Goal: Task Accomplishment & Management: Use online tool/utility

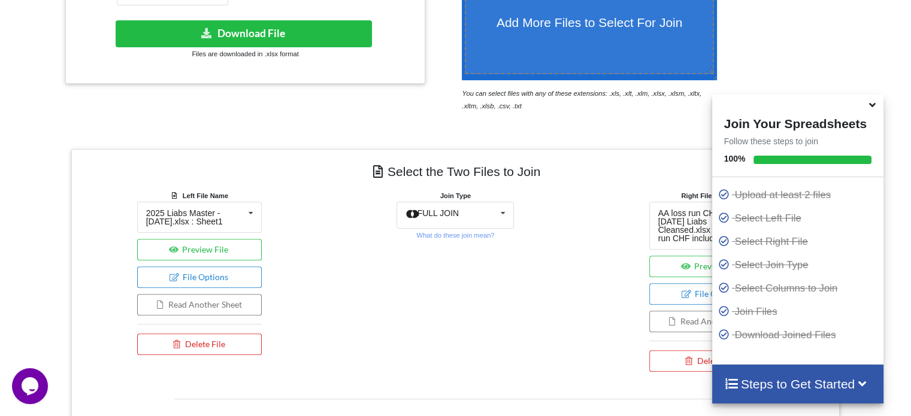
scroll to position [335, 0]
click at [213, 343] on button "Delete File" at bounding box center [199, 344] width 125 height 22
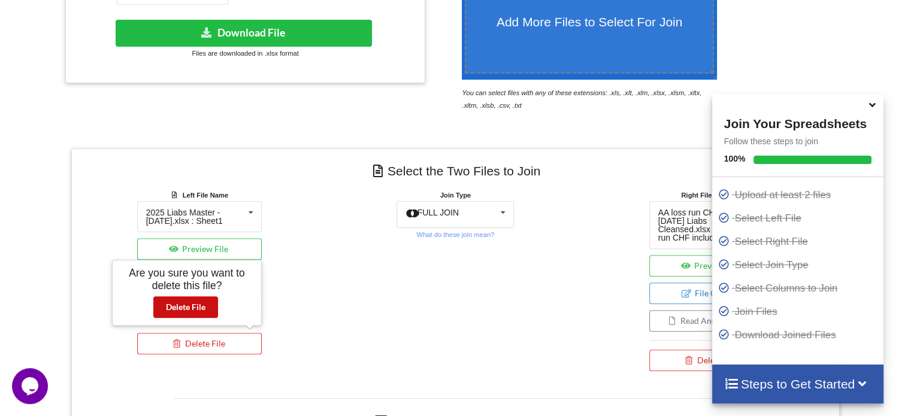
click at [177, 311] on button "Delete File" at bounding box center [185, 307] width 65 height 22
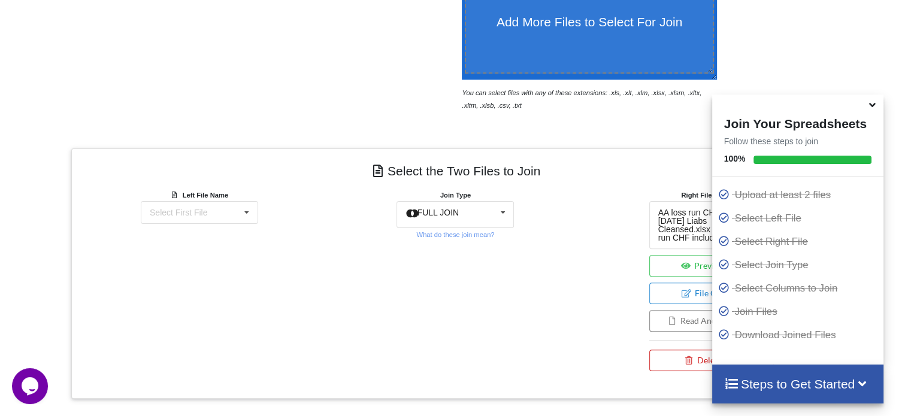
click at [683, 352] on button "Delete File" at bounding box center [711, 361] width 125 height 22
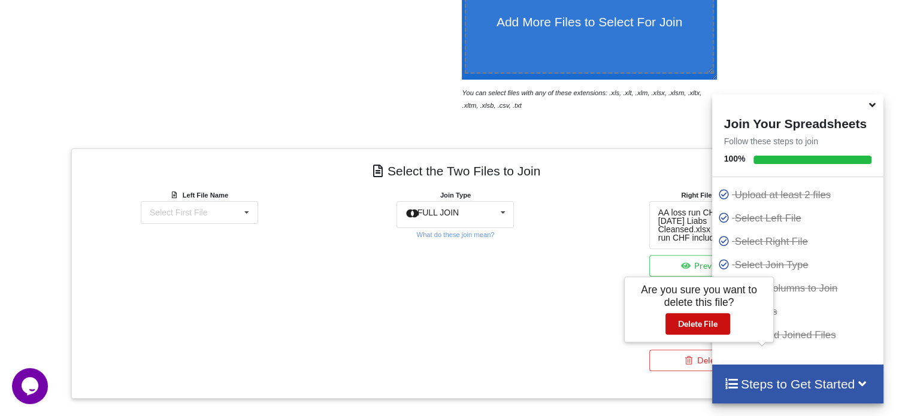
click at [683, 320] on button "Delete File" at bounding box center [697, 324] width 65 height 22
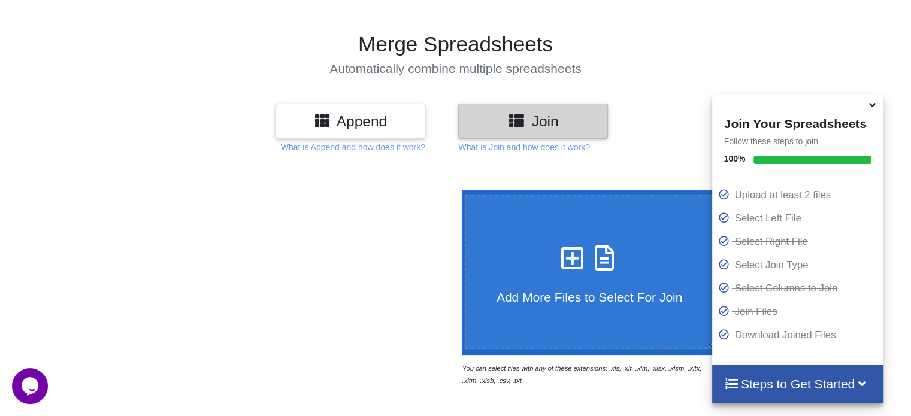
scroll to position [59, 0]
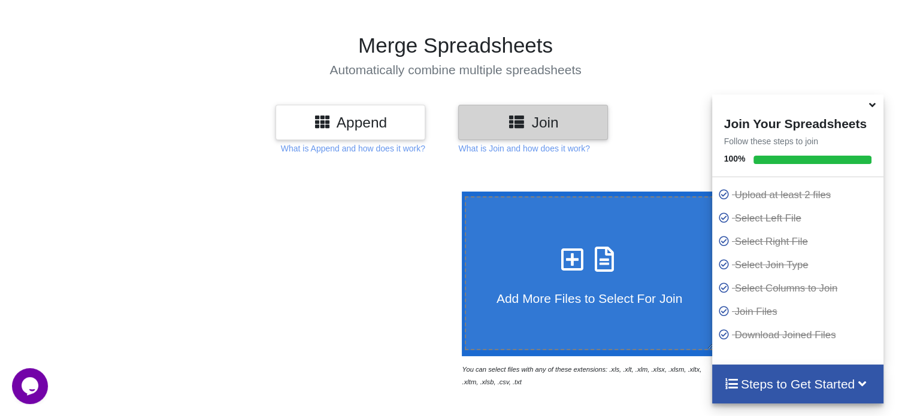
click at [398, 133] on div "Append" at bounding box center [350, 122] width 150 height 35
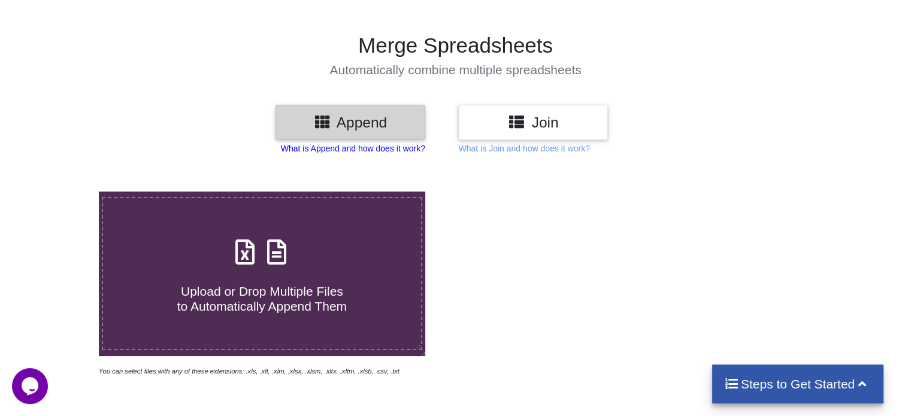
click at [393, 147] on p "What is Append and how does it work?" at bounding box center [353, 149] width 144 height 12
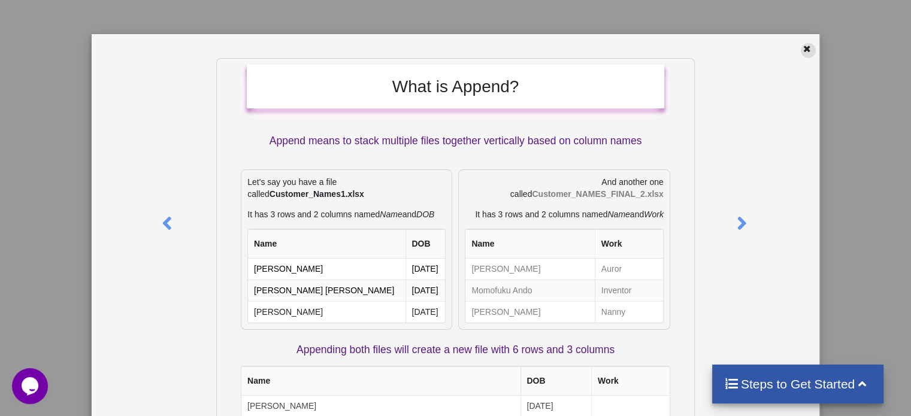
click at [805, 46] on icon at bounding box center [807, 47] width 10 height 8
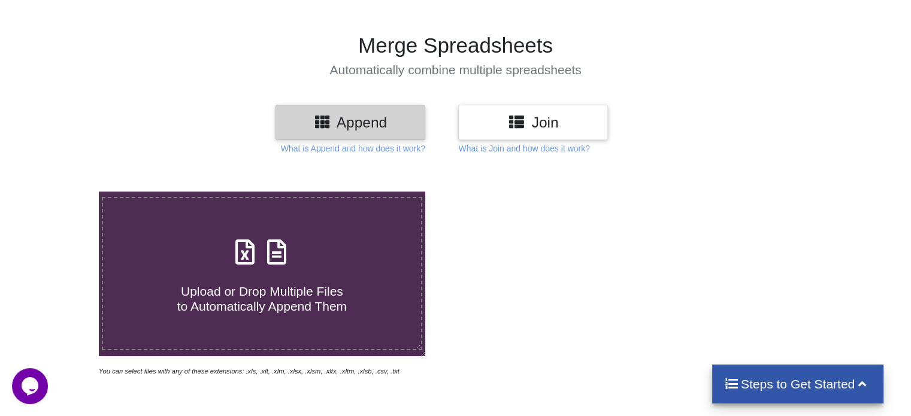
click at [540, 122] on h3 "Join" at bounding box center [533, 122] width 132 height 17
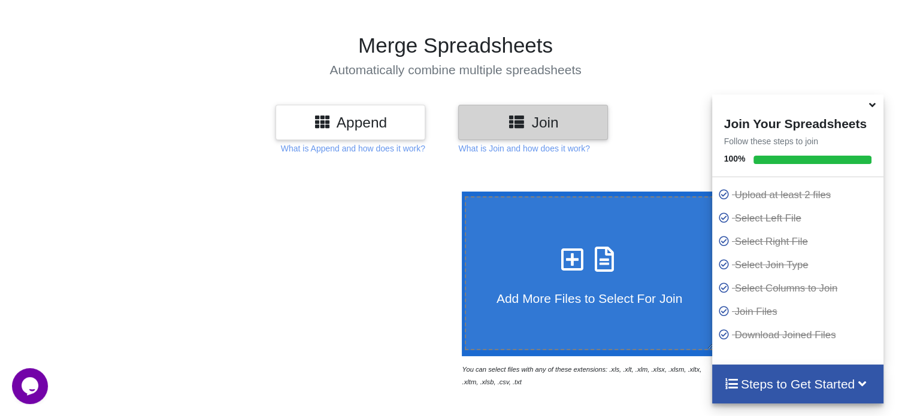
click at [548, 282] on h4 "Add More Files to Select For Join" at bounding box center [589, 291] width 247 height 30
click at [459, 192] on input "Add More Files to Select For Join" at bounding box center [459, 192] width 0 height 0
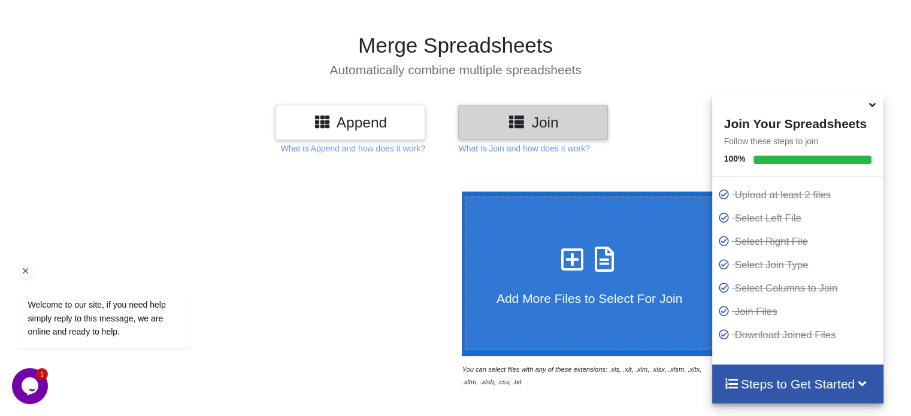
type input "C:\fakepath\A1AL000136712AM -AMR Corporation, Et Al - LOSS RUN.xlsx"
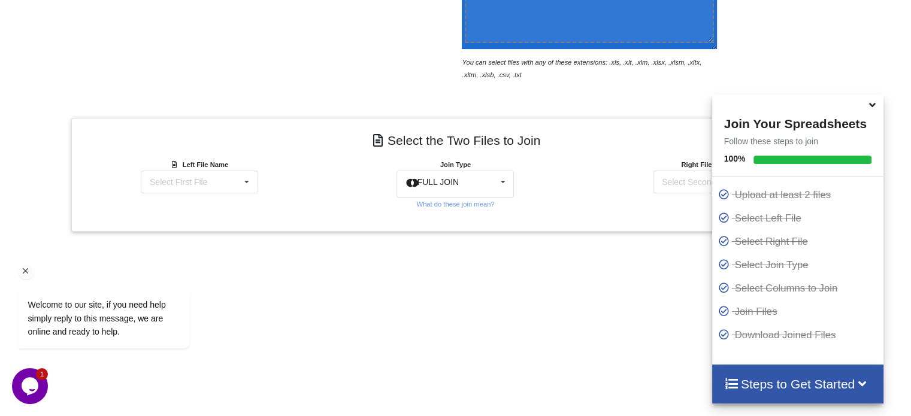
scroll to position [365, 0]
click at [499, 184] on icon at bounding box center [503, 183] width 18 height 22
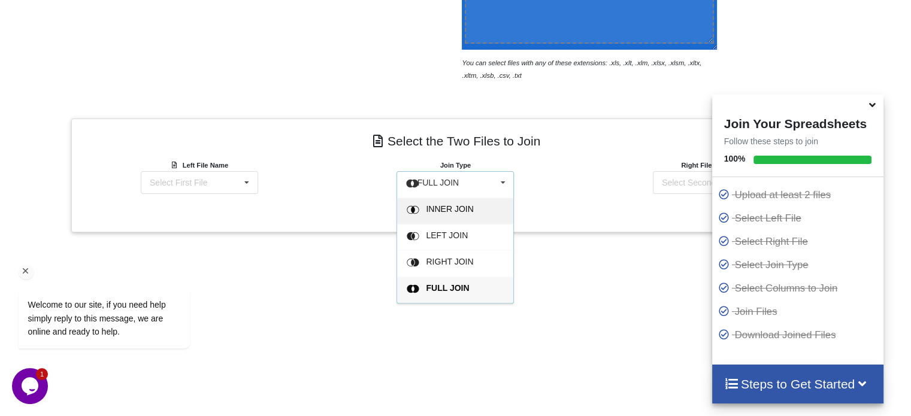
click at [467, 212] on span "INNER JOIN" at bounding box center [449, 209] width 47 height 10
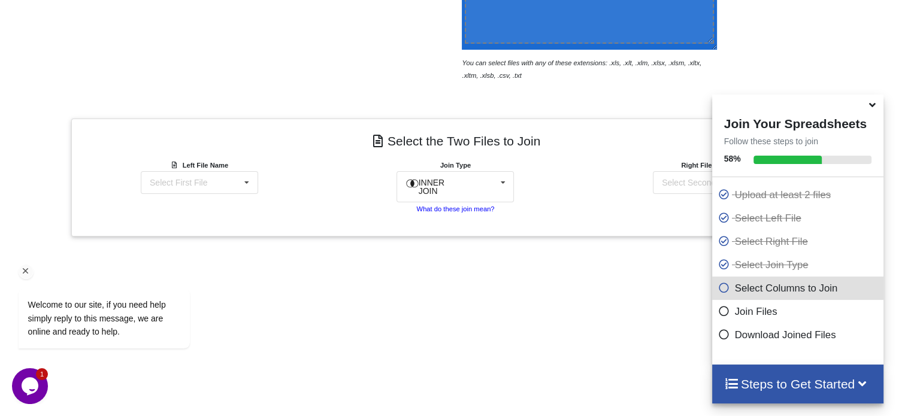
click at [484, 205] on small "What do these join mean?" at bounding box center [455, 208] width 78 height 7
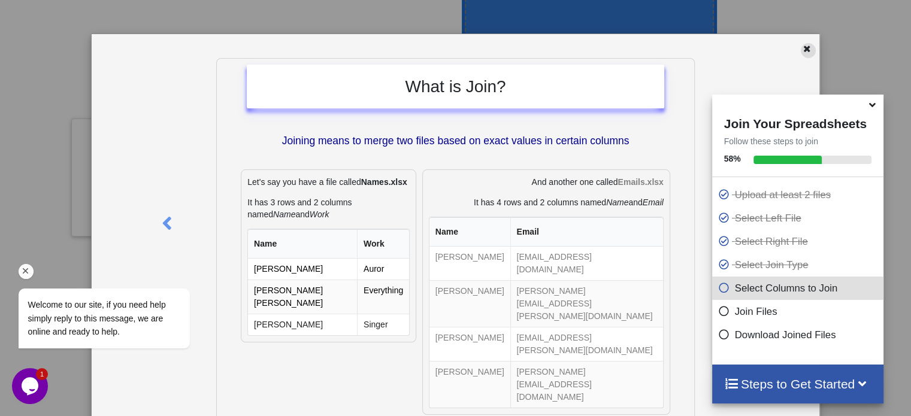
click at [802, 52] on icon at bounding box center [807, 47] width 10 height 8
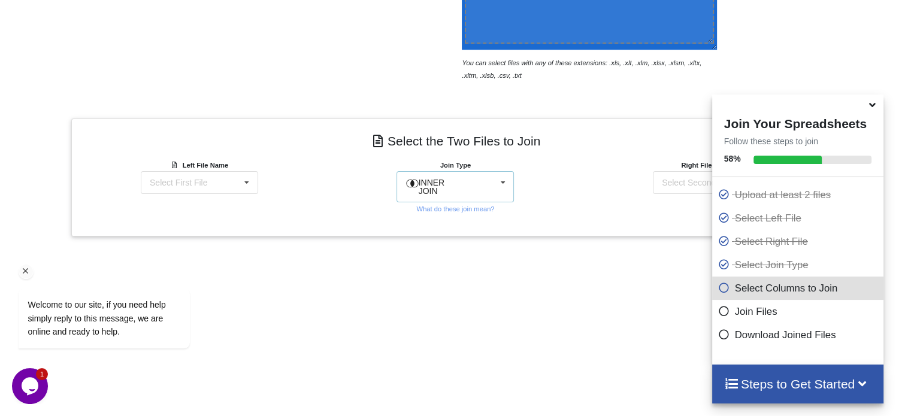
click at [499, 183] on icon at bounding box center [503, 183] width 18 height 22
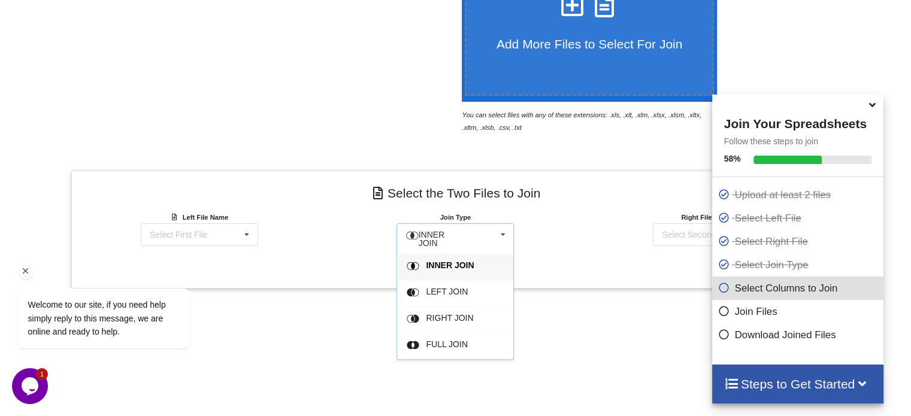
scroll to position [313, 0]
click at [431, 340] on span "FULL JOIN" at bounding box center [447, 345] width 42 height 10
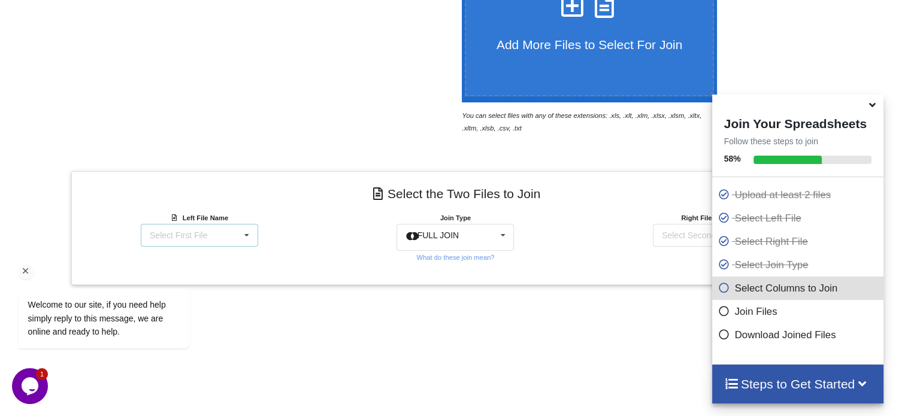
click at [247, 236] on icon at bounding box center [247, 236] width 18 height 22
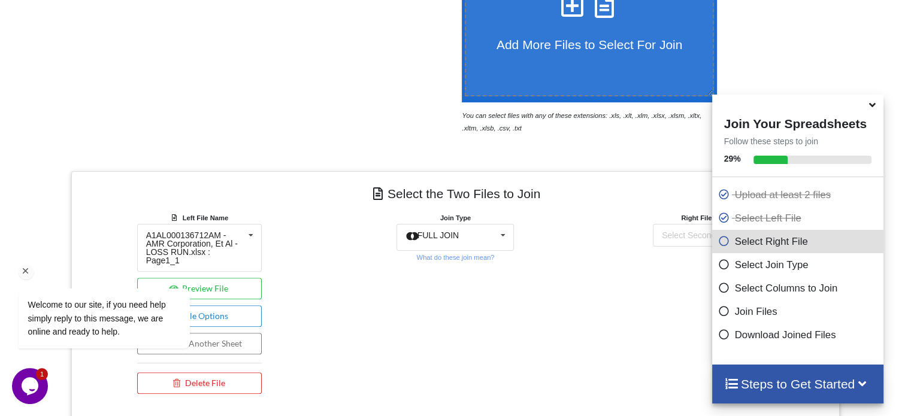
click at [222, 283] on div "Welcome to our site, if you need help simply reply to this message, we are onli…" at bounding box center [120, 269] width 216 height 182
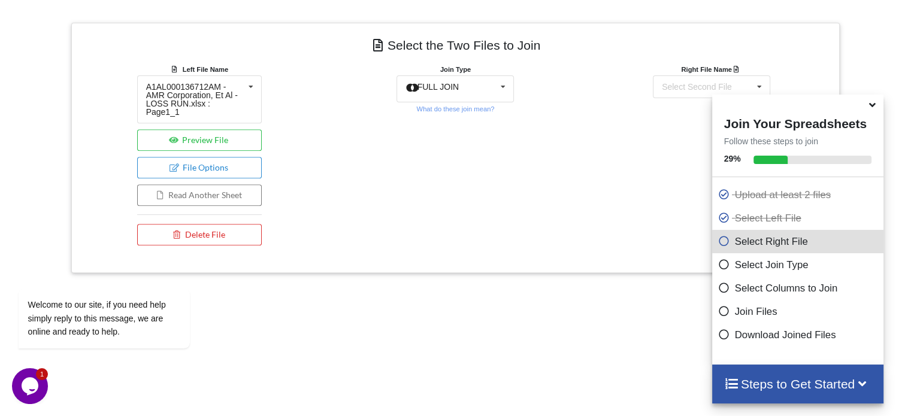
scroll to position [460, 0]
click at [227, 132] on button "Preview File" at bounding box center [199, 142] width 125 height 22
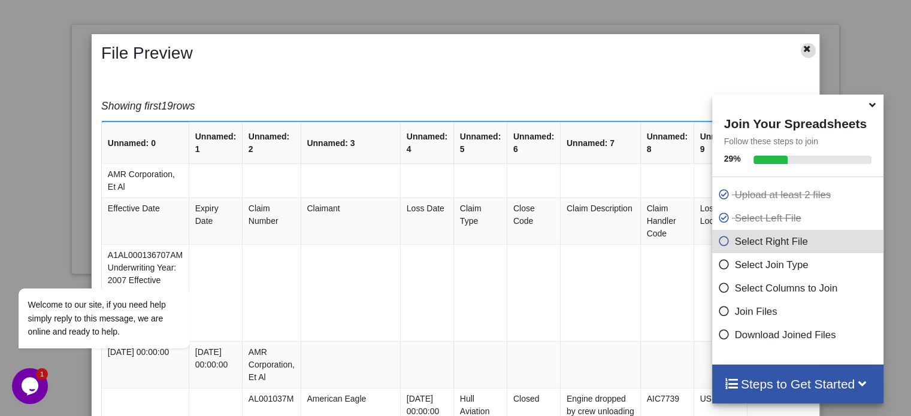
click at [810, 48] on div at bounding box center [808, 50] width 15 height 15
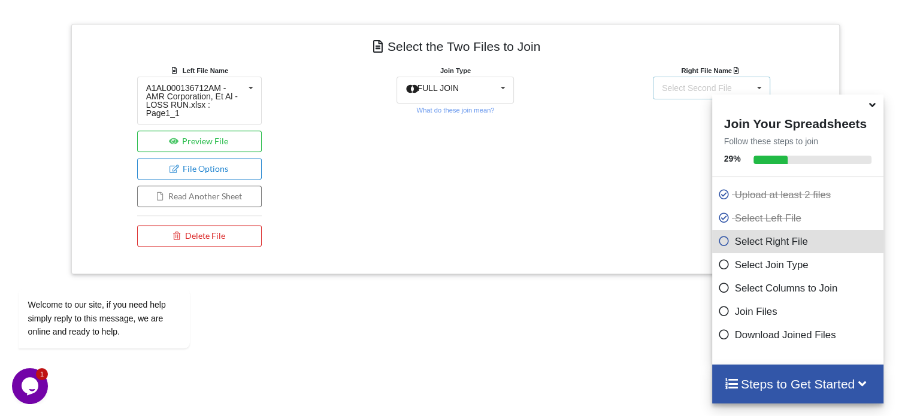
click at [753, 86] on icon at bounding box center [759, 88] width 18 height 22
click at [670, 138] on span "A1AL000136712AM -AMR Corporation, Et Al - LOSS RUN.xlsx : Page1_1" at bounding box center [708, 144] width 99 height 26
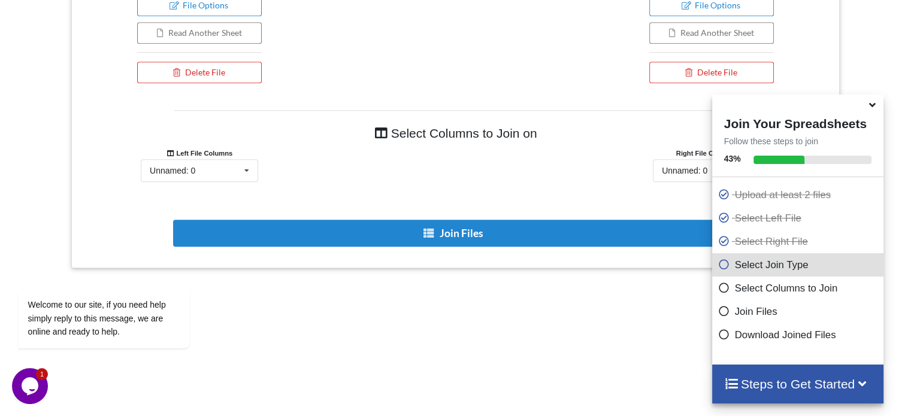
scroll to position [650, 0]
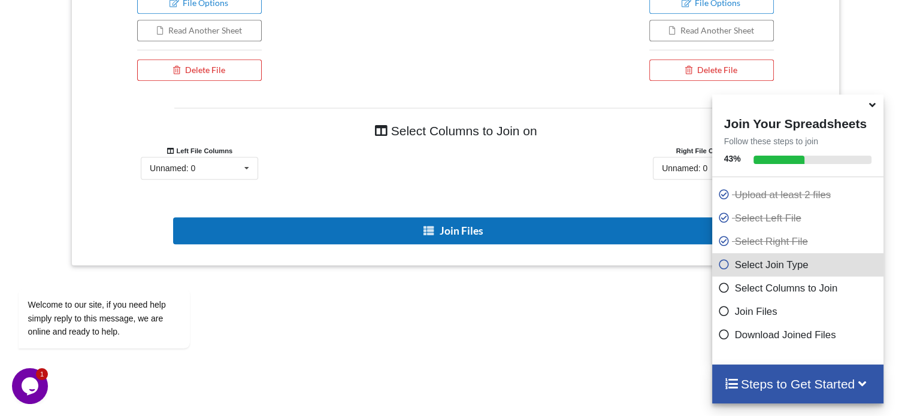
click at [438, 222] on button "Join Files" at bounding box center [454, 230] width 562 height 27
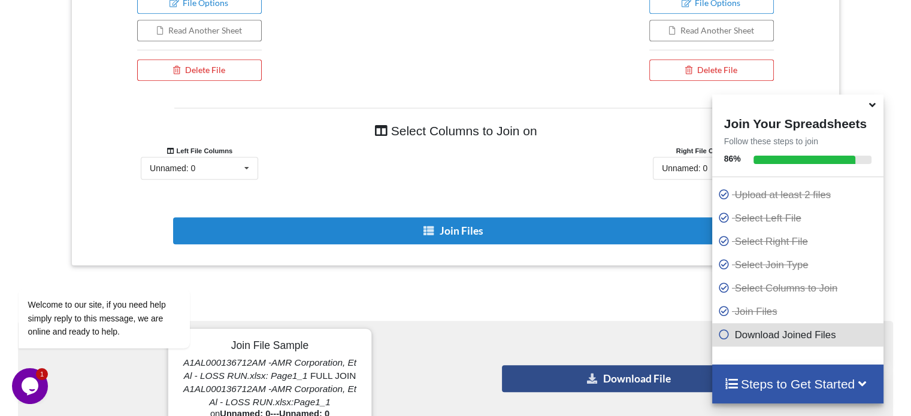
click at [571, 365] on button "Download File" at bounding box center [629, 378] width 255 height 27
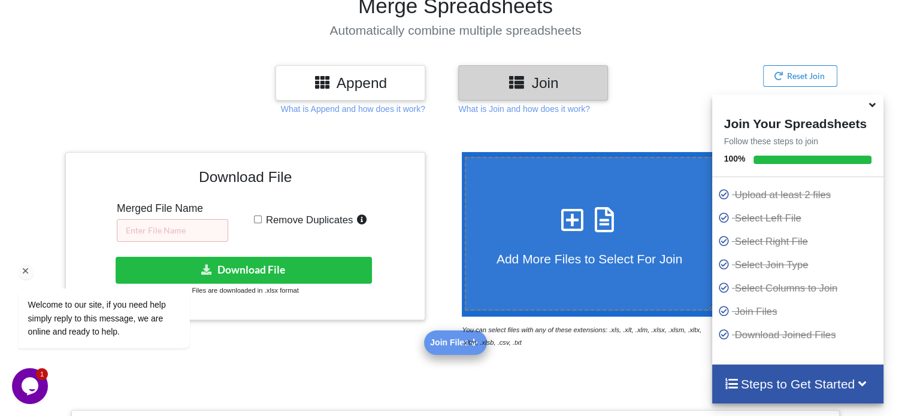
scroll to position [99, 0]
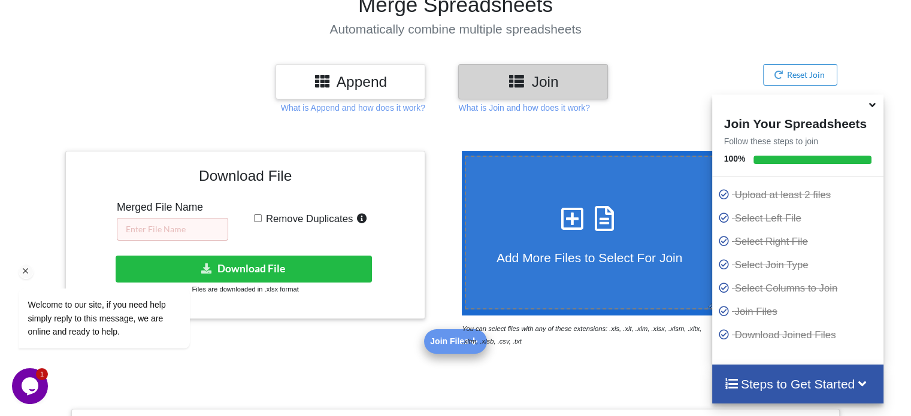
click at [161, 232] on div "Welcome to our site, if you need help simply reply to this message, we are onli…" at bounding box center [120, 269] width 216 height 182
click at [160, 226] on div "Welcome to our site, if you need help simply reply to this message, we are onli…" at bounding box center [120, 269] width 216 height 182
click at [145, 235] on div "Welcome to our site, if you need help simply reply to this message, we are onli…" at bounding box center [120, 269] width 216 height 182
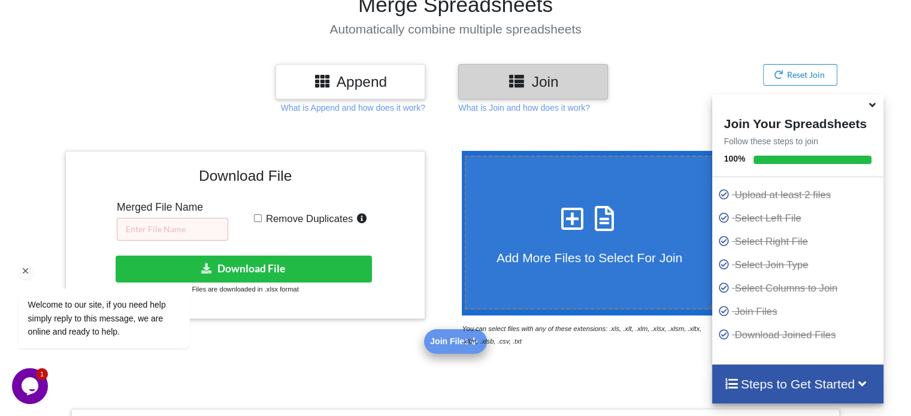
drag, startPoint x: 151, startPoint y: 234, endPoint x: 141, endPoint y: 235, distance: 9.7
click at [141, 235] on div "Welcome to our site, if you need help simply reply to this message, we are onli…" at bounding box center [120, 269] width 216 height 182
drag, startPoint x: 169, startPoint y: 233, endPoint x: 160, endPoint y: 233, distance: 9.6
click at [160, 233] on div "Welcome to our site, if you need help simply reply to this message, we are onli…" at bounding box center [120, 269] width 216 height 182
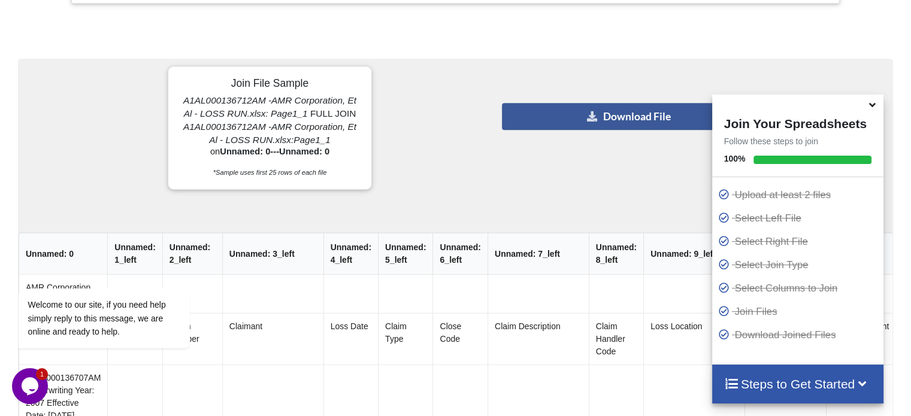
scroll to position [913, 0]
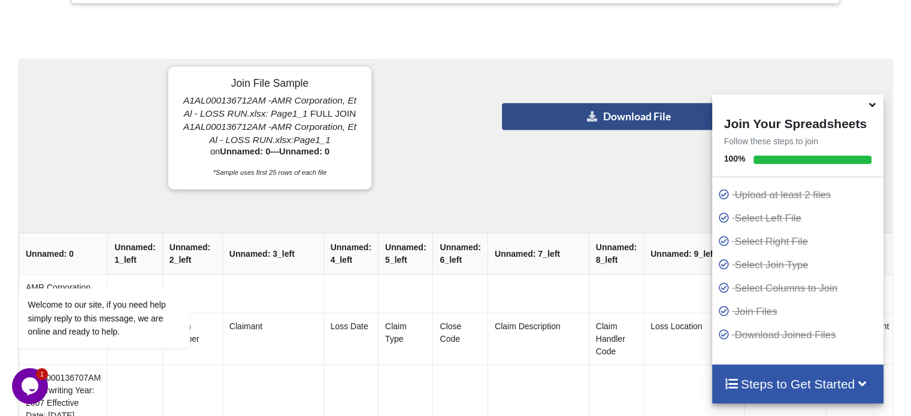
click at [622, 110] on button "Download File" at bounding box center [629, 116] width 255 height 27
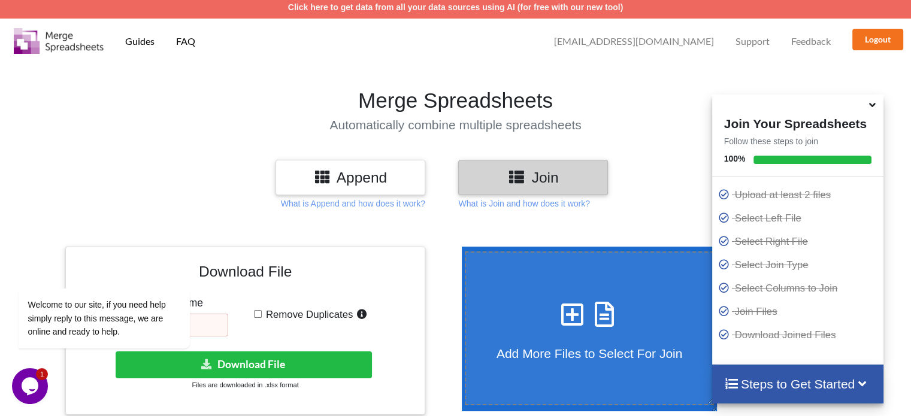
scroll to position [0, 0]
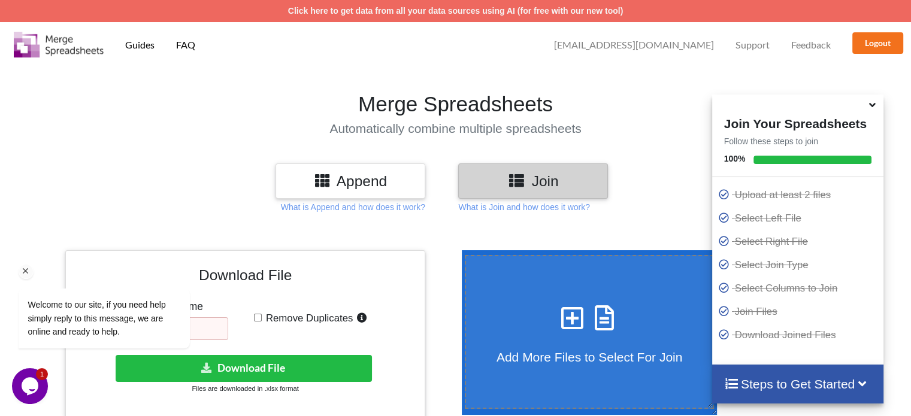
click at [26, 275] on icon "Chat attention grabber" at bounding box center [25, 271] width 11 height 11
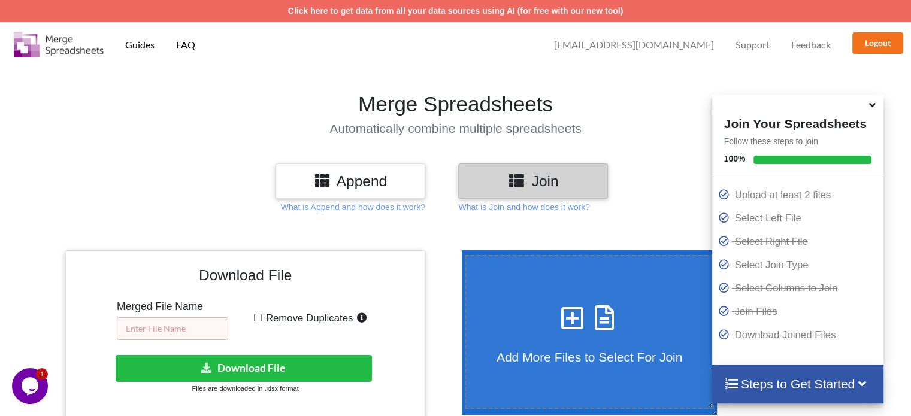
click at [146, 328] on input "text" at bounding box center [172, 328] width 111 height 23
type input "AMR Allianz Cleansed"
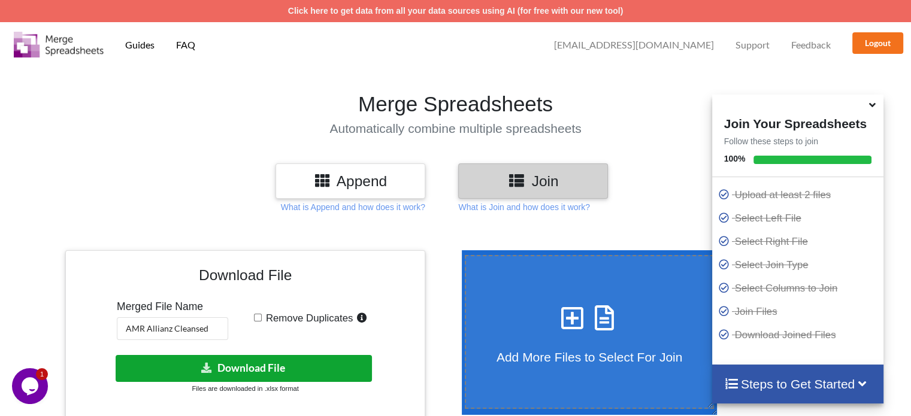
click at [238, 367] on button "Download File" at bounding box center [244, 368] width 256 height 27
click at [301, 370] on button "Download File" at bounding box center [244, 368] width 256 height 27
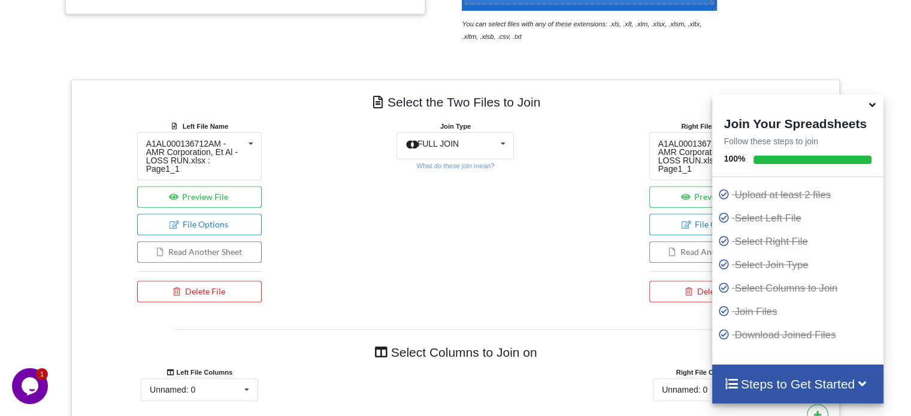
scroll to position [405, 0]
click at [872, 107] on icon at bounding box center [872, 103] width 13 height 11
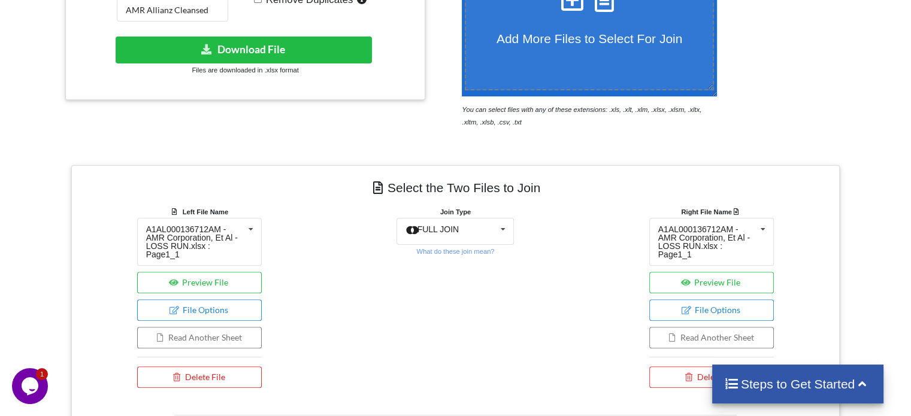
scroll to position [320, 0]
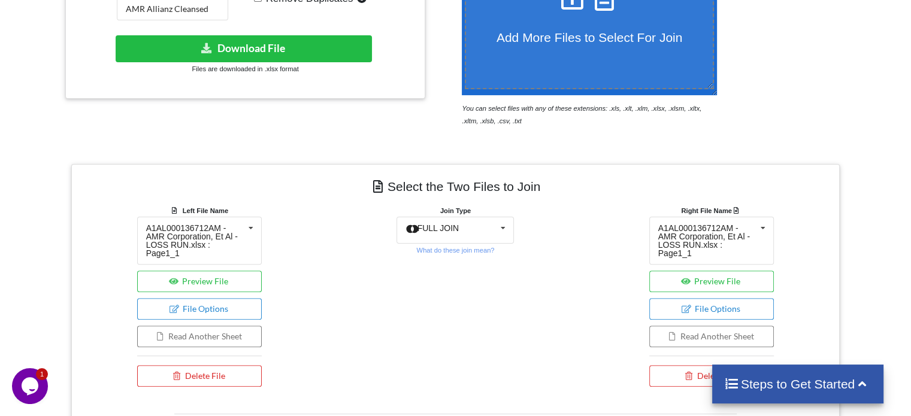
click at [608, 53] on label "Add More Files to Select For Join" at bounding box center [590, 12] width 250 height 154
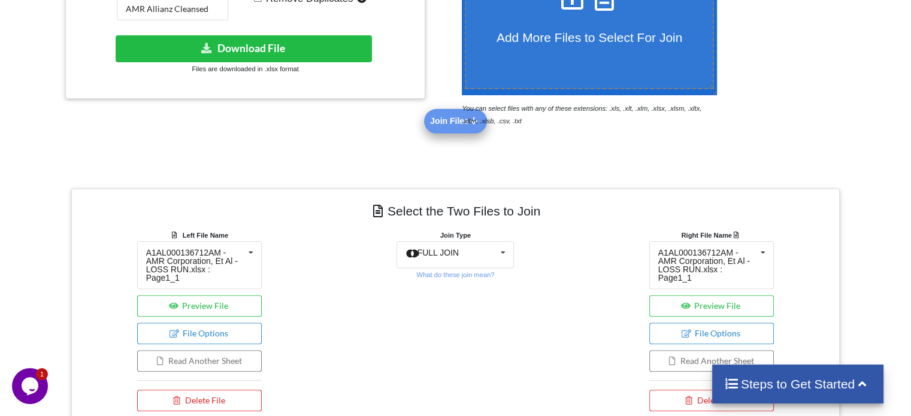
scroll to position [42, 0]
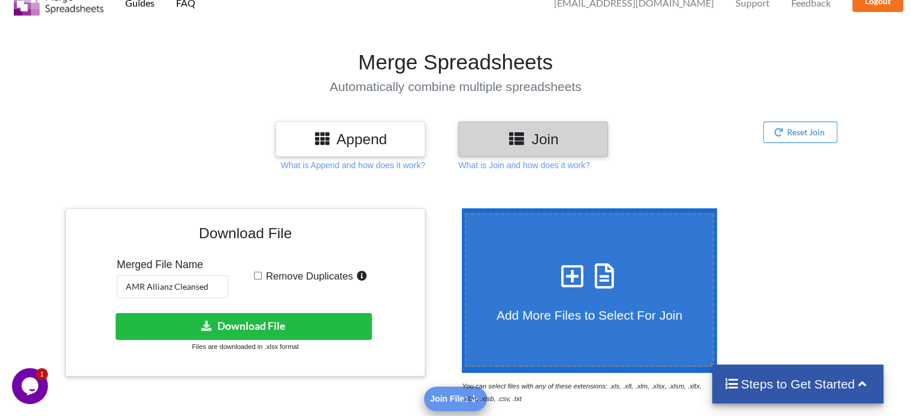
type input "C:\fakepath\AMR Corporation, Et Al - A1AL000136713AM - Loss Report - Cleansed.x…"
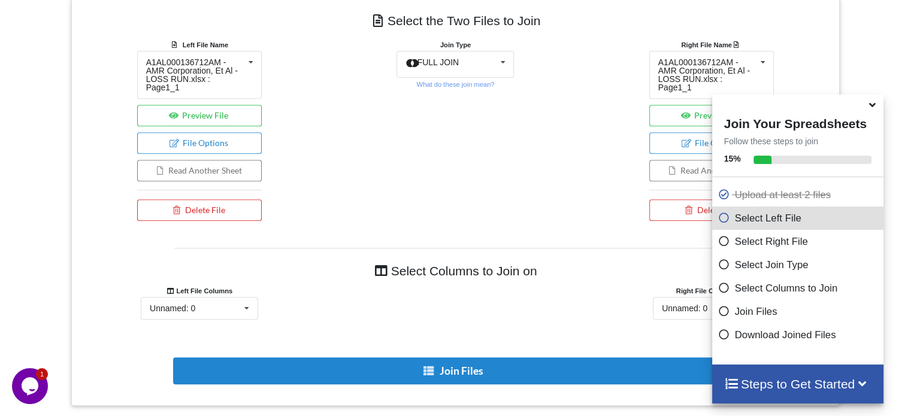
scroll to position [484, 0]
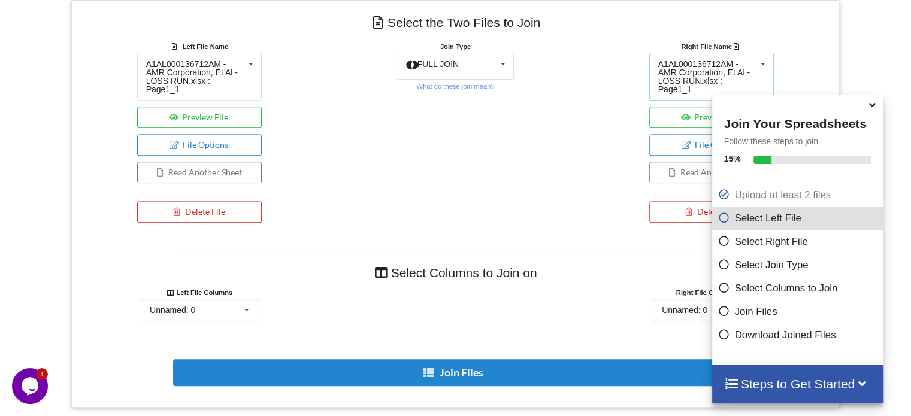
click at [750, 75] on div "A1AL000136712AM -AMR Corporation, Et Al - LOSS RUN.xlsx : Page1_1" at bounding box center [707, 77] width 98 height 34
click at [685, 160] on span "AMR Corporation, Et Al - A1AL000136713AM - Loss Report - Cleansed.xlsx : Sheet1" at bounding box center [709, 163] width 100 height 35
click at [685, 162] on button "Read Another Sheet" at bounding box center [711, 173] width 125 height 22
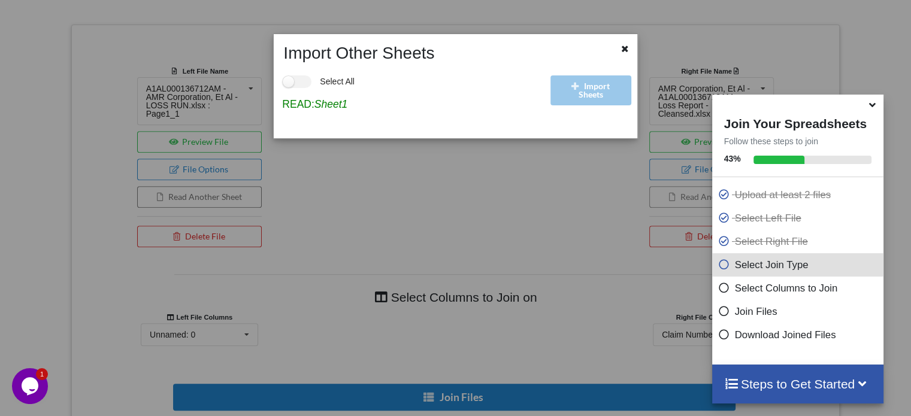
scroll to position [580, 0]
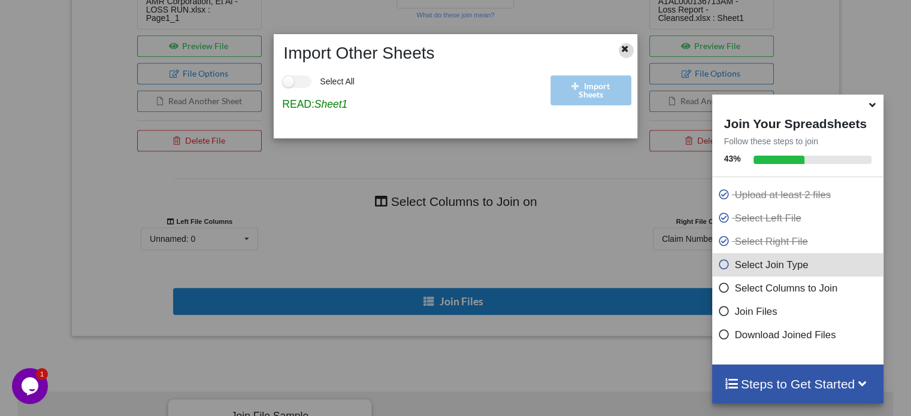
click at [630, 46] on div at bounding box center [626, 50] width 15 height 15
click at [625, 52] on div "Right File Name AMR Corporation, Et Al - A1AL000136713AM - Loss Report - Cleans…" at bounding box center [711, 63] width 256 height 189
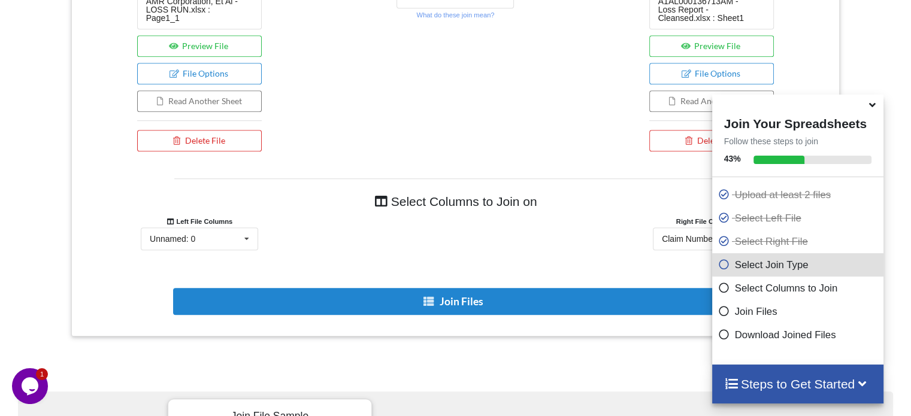
click at [305, 89] on div "Left File Name A1AL000136712AM -AMR Corporation, Et Al - LOSS RUN.xlsx : Page1_…" at bounding box center [199, 63] width 256 height 189
click at [246, 237] on icon at bounding box center [247, 239] width 18 height 22
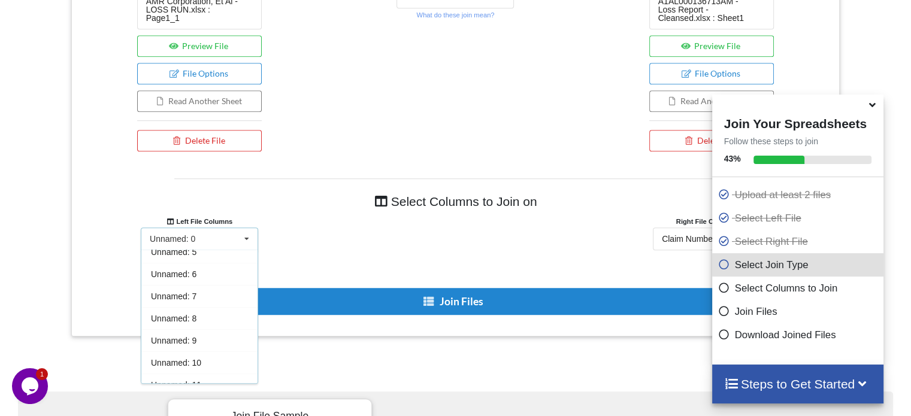
scroll to position [0, 0]
click at [200, 266] on div "Unnamed: 0" at bounding box center [199, 261] width 116 height 22
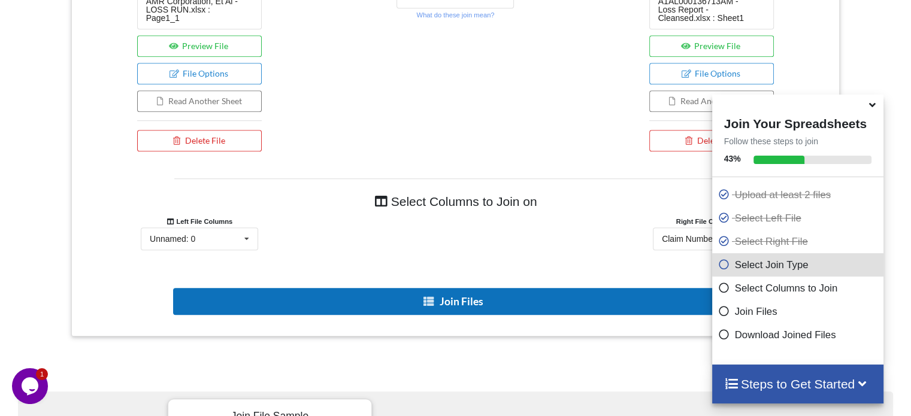
click at [406, 296] on button "Join Files" at bounding box center [454, 301] width 562 height 27
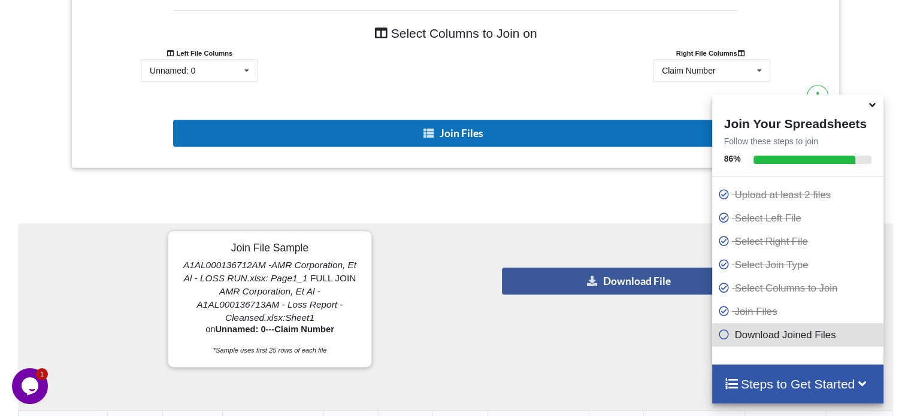
scroll to position [750, 0]
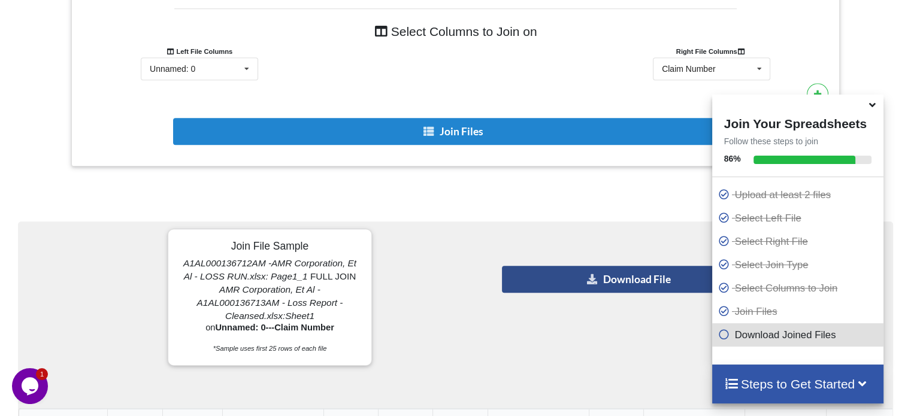
click at [587, 274] on icon at bounding box center [592, 278] width 13 height 9
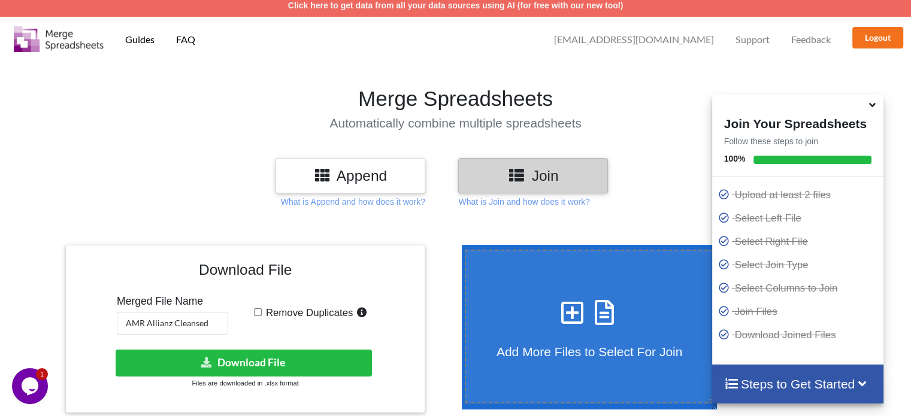
scroll to position [0, 0]
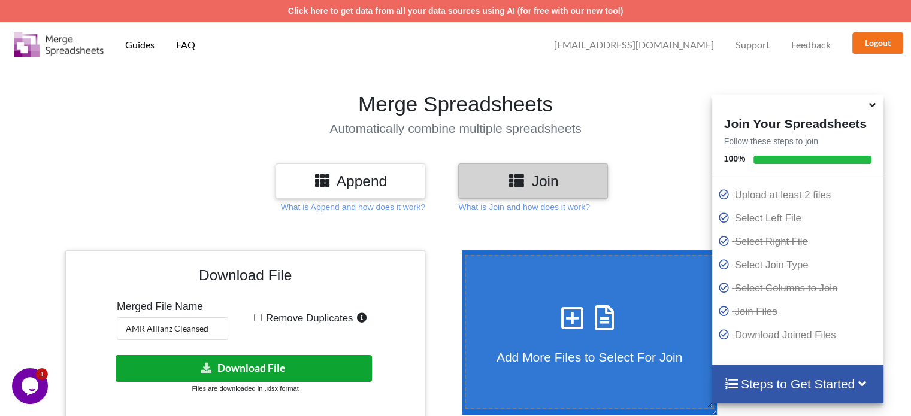
click at [261, 376] on button "Download File" at bounding box center [244, 368] width 256 height 27
